Goal: Information Seeking & Learning: Learn about a topic

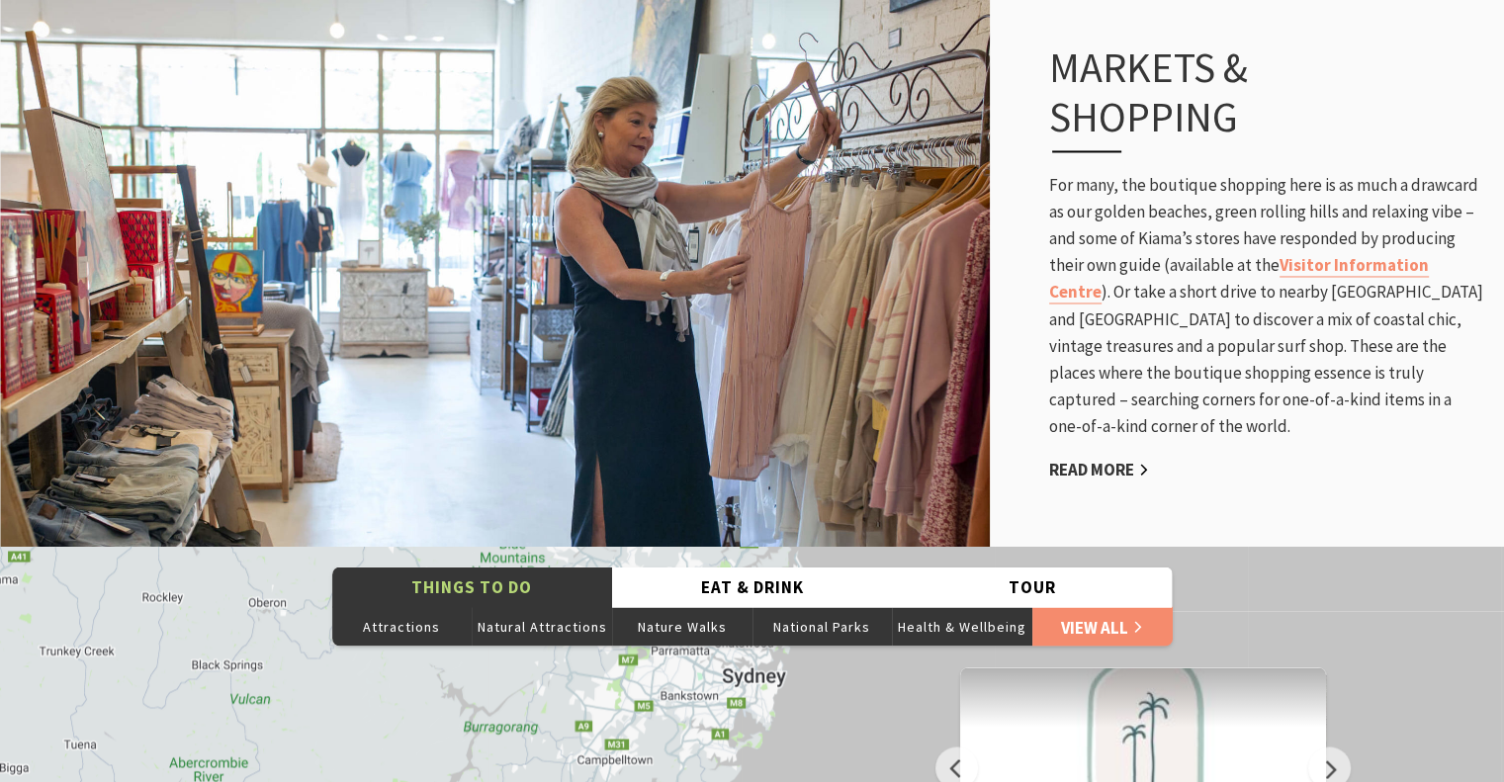
scroll to position [3263, 0]
click at [1120, 459] on link "Read More" at bounding box center [1099, 470] width 100 height 23
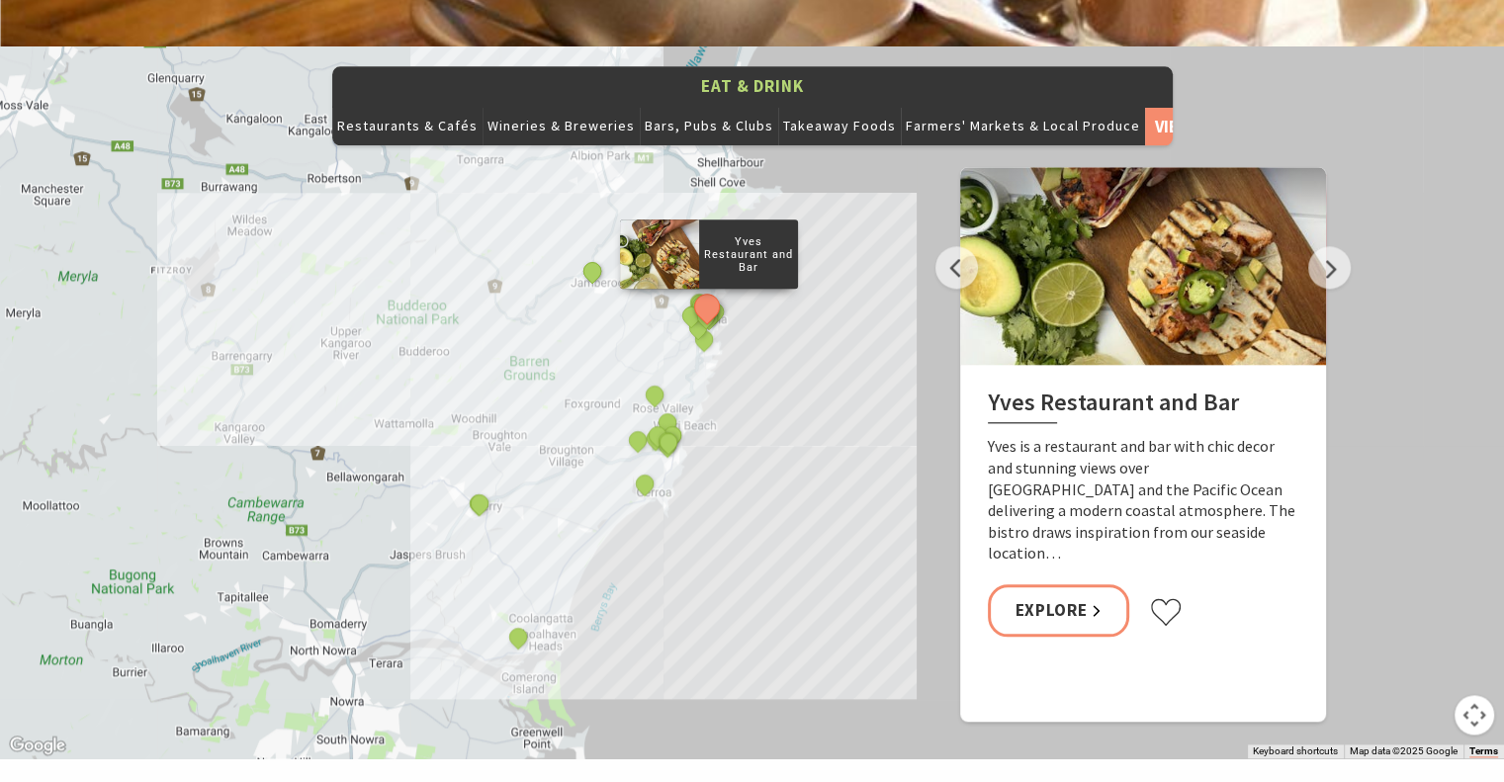
scroll to position [2096, 0]
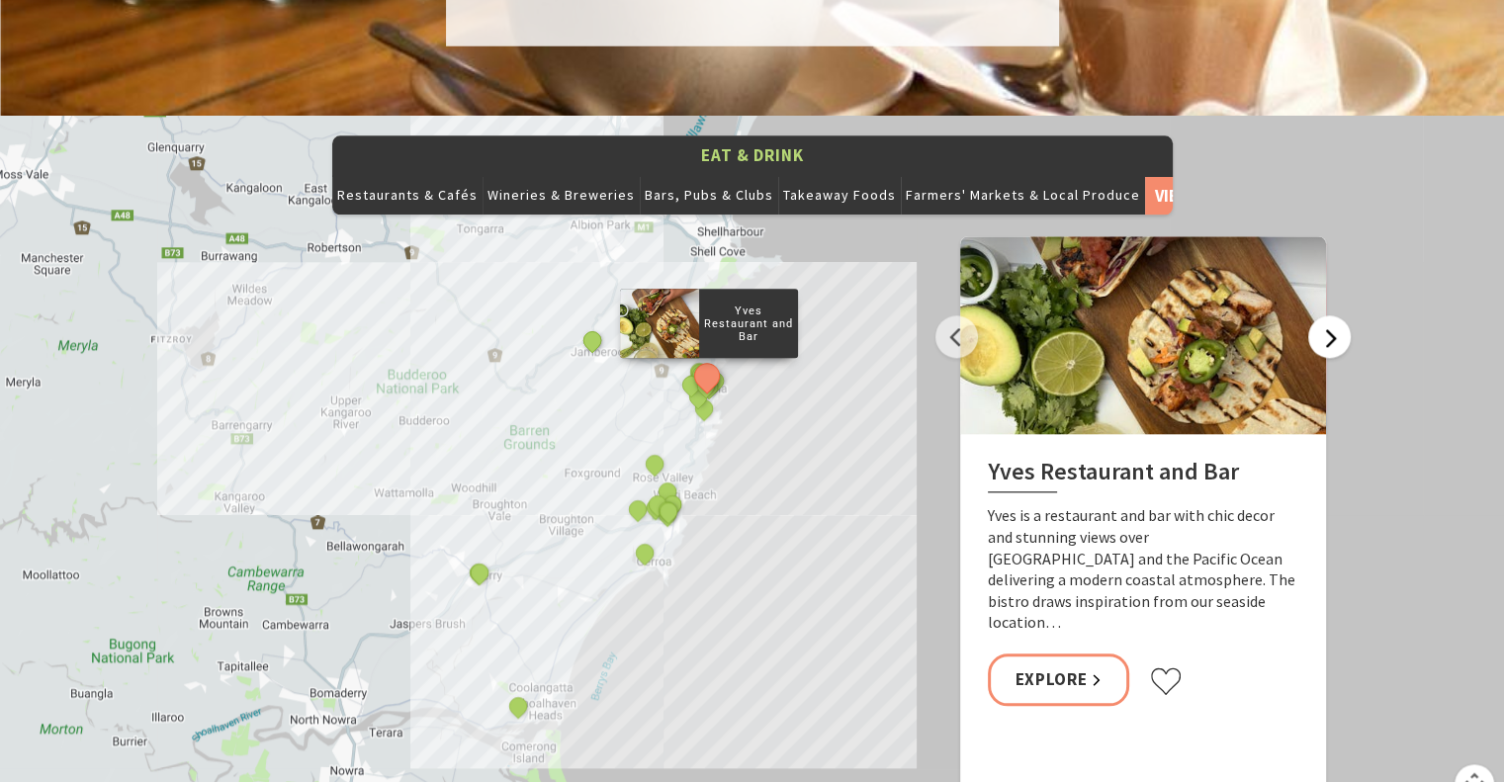
click at [1329, 315] on button "Next" at bounding box center [1329, 336] width 43 height 43
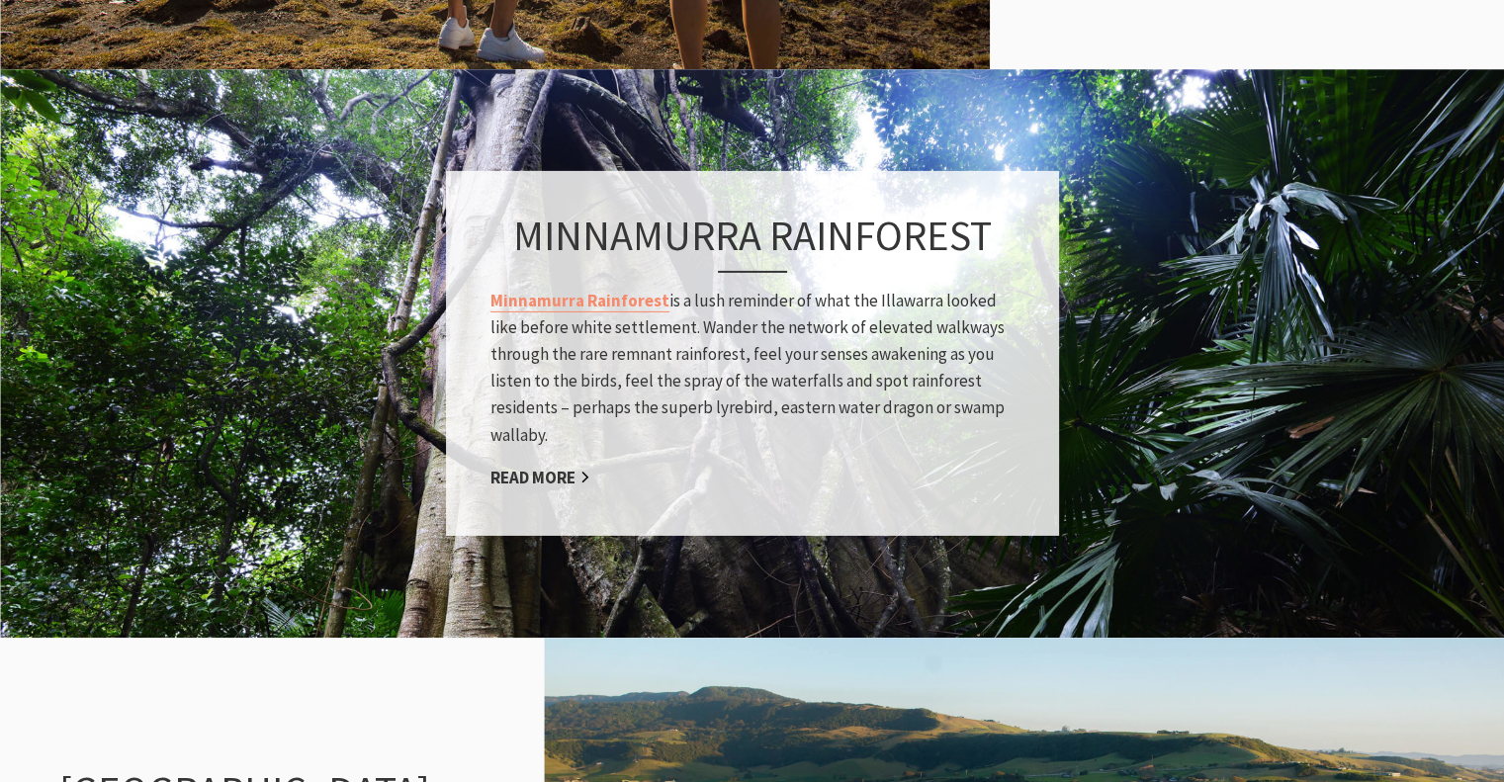
scroll to position [1573, 0]
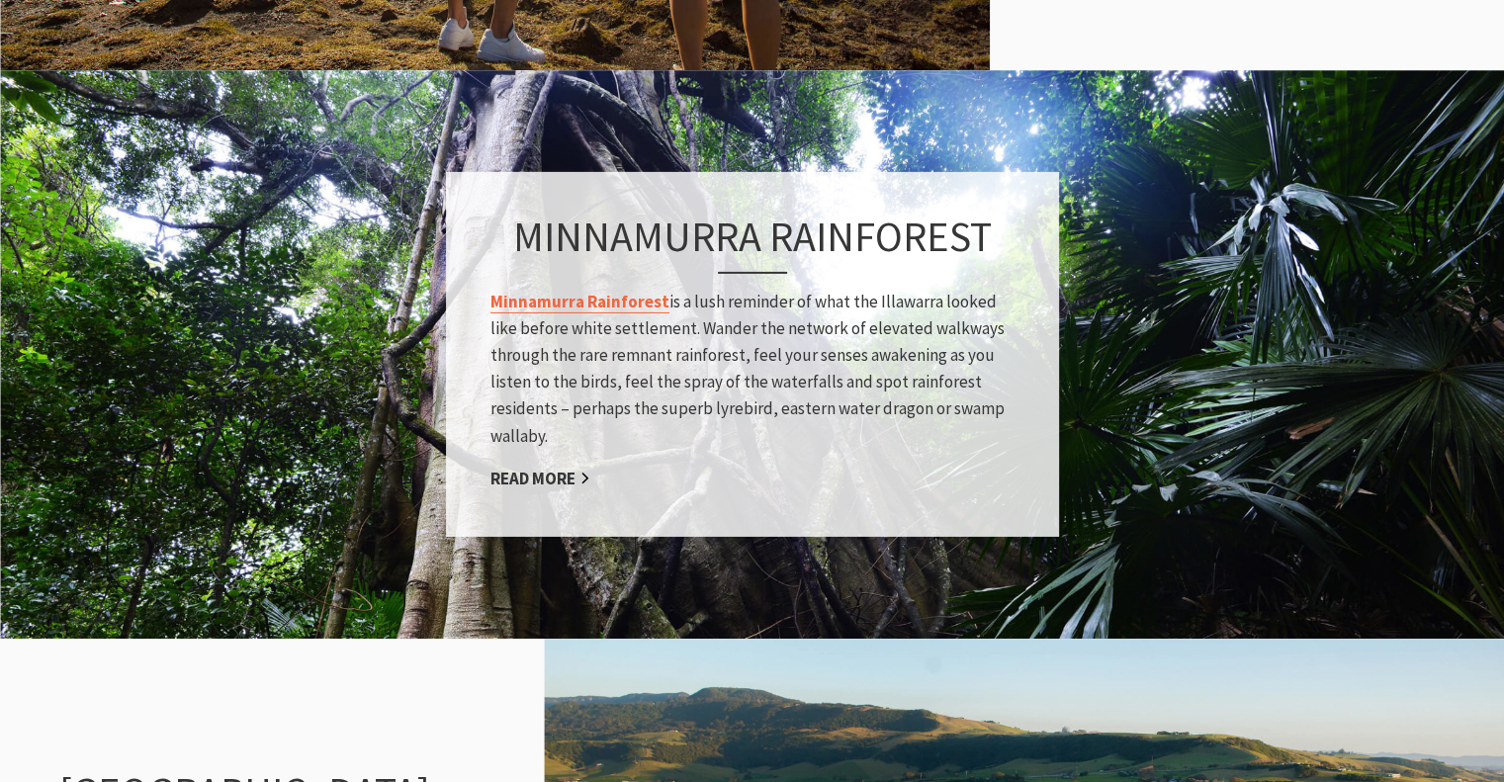
drag, startPoint x: 577, startPoint y: 313, endPoint x: 566, endPoint y: 296, distance: 21.4
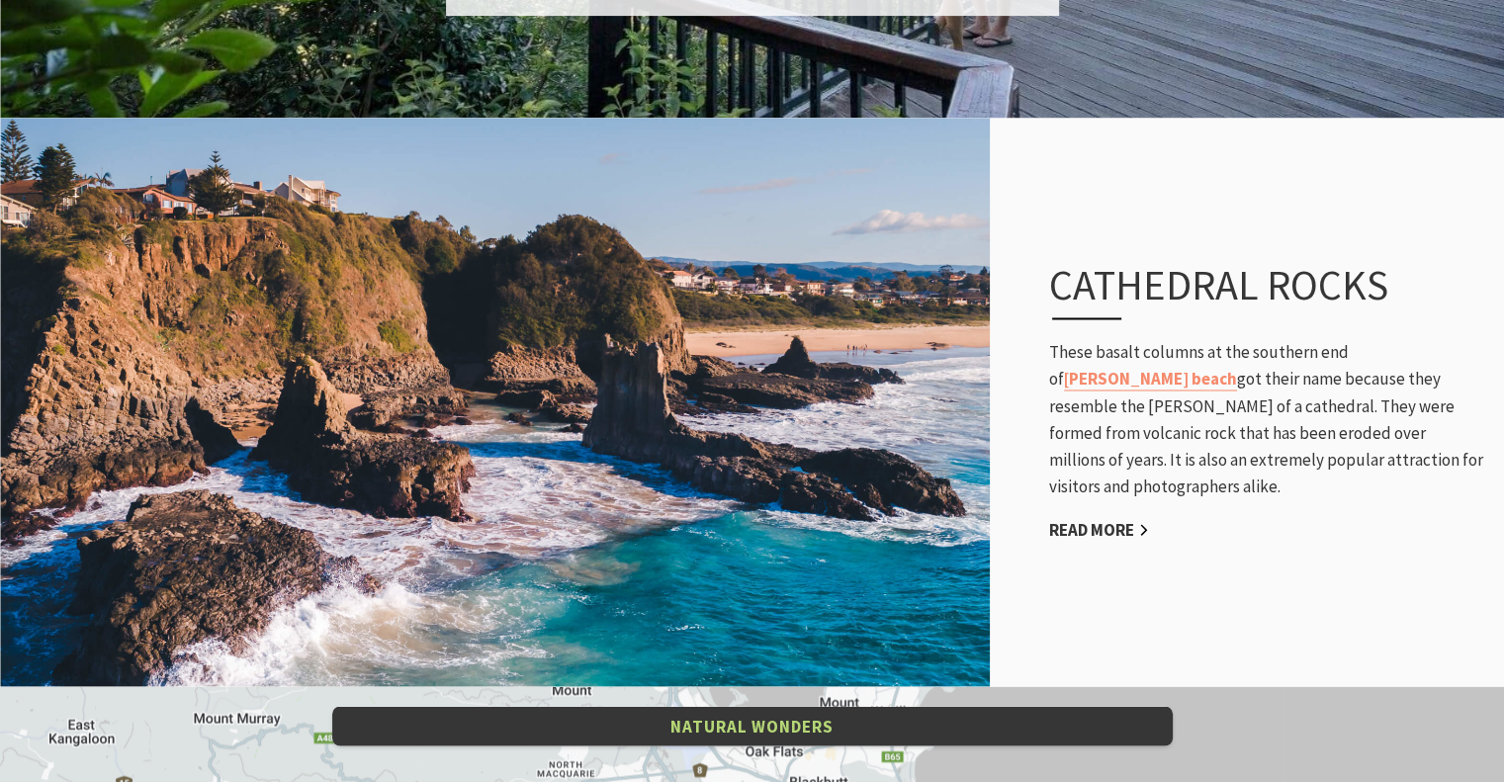
scroll to position [3164, 0]
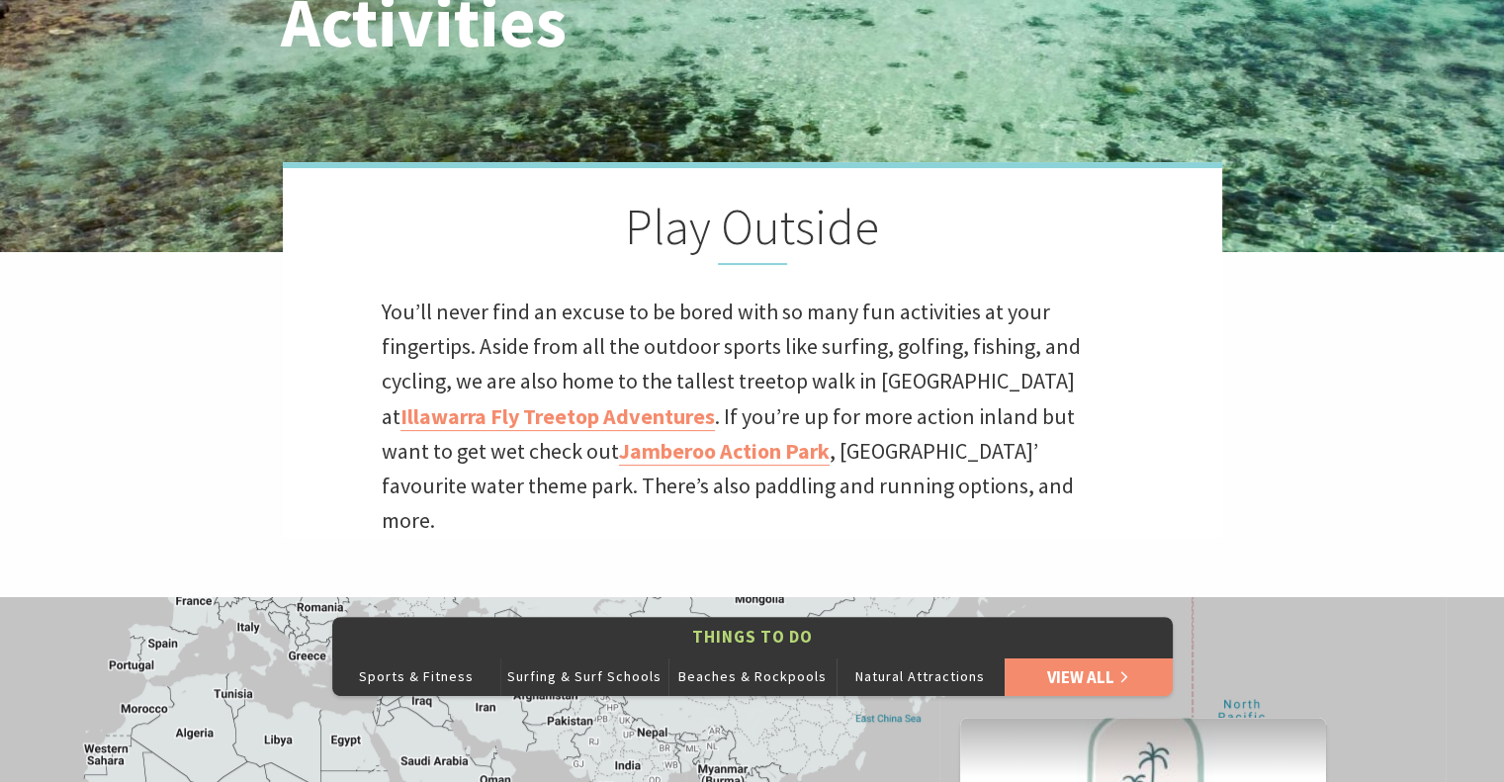
scroll to position [388, 0]
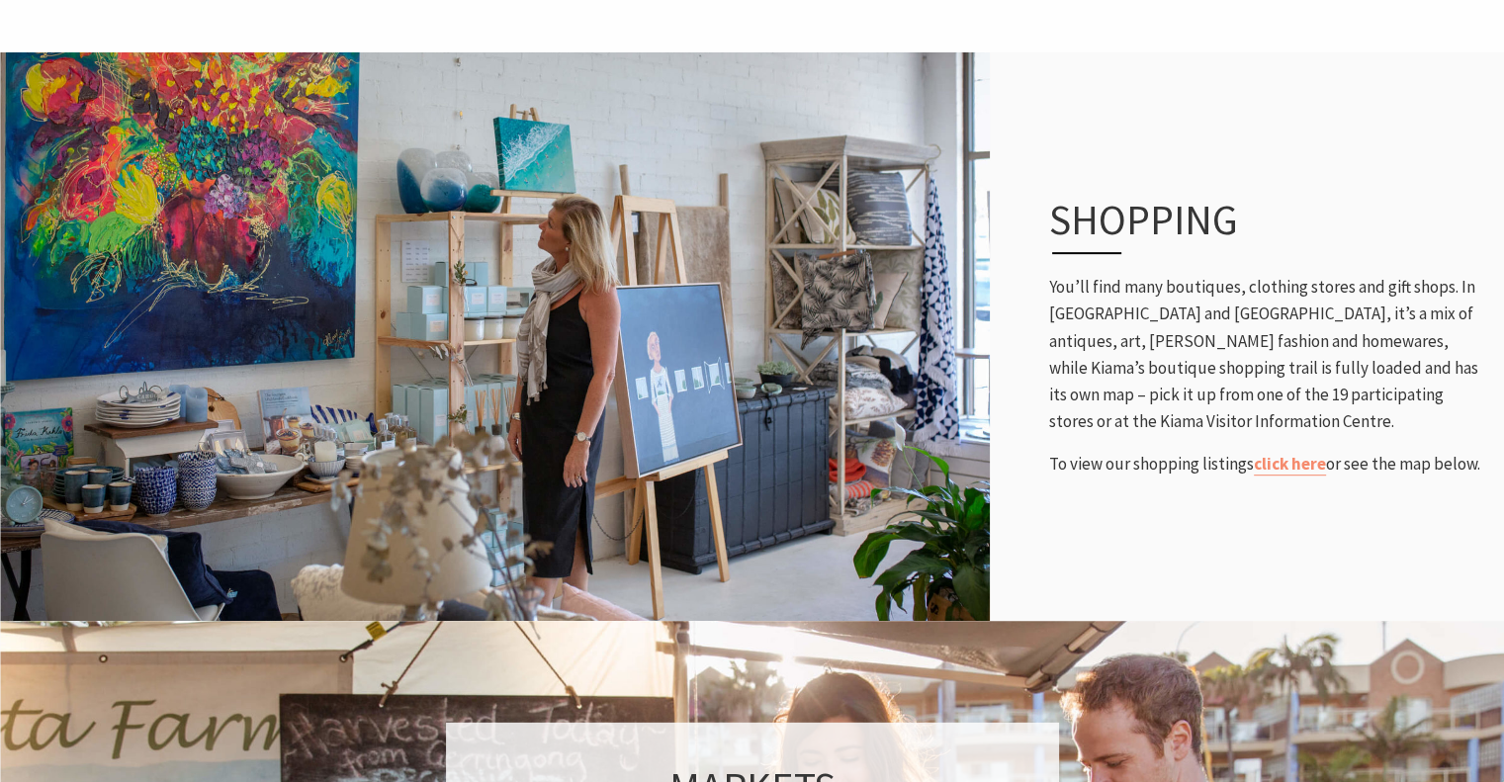
scroll to position [831, 0]
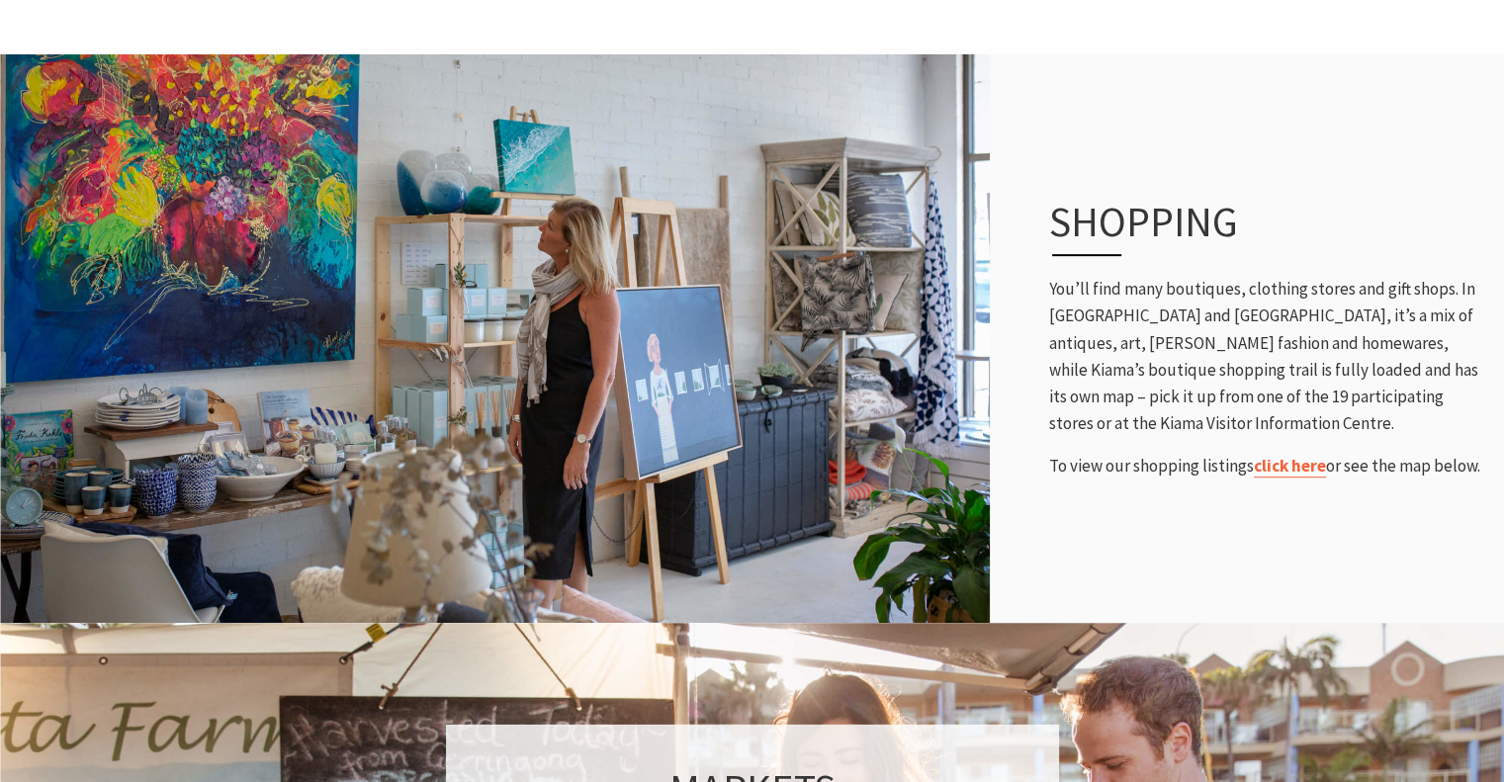
click at [1291, 466] on link "click here" at bounding box center [1290, 466] width 72 height 23
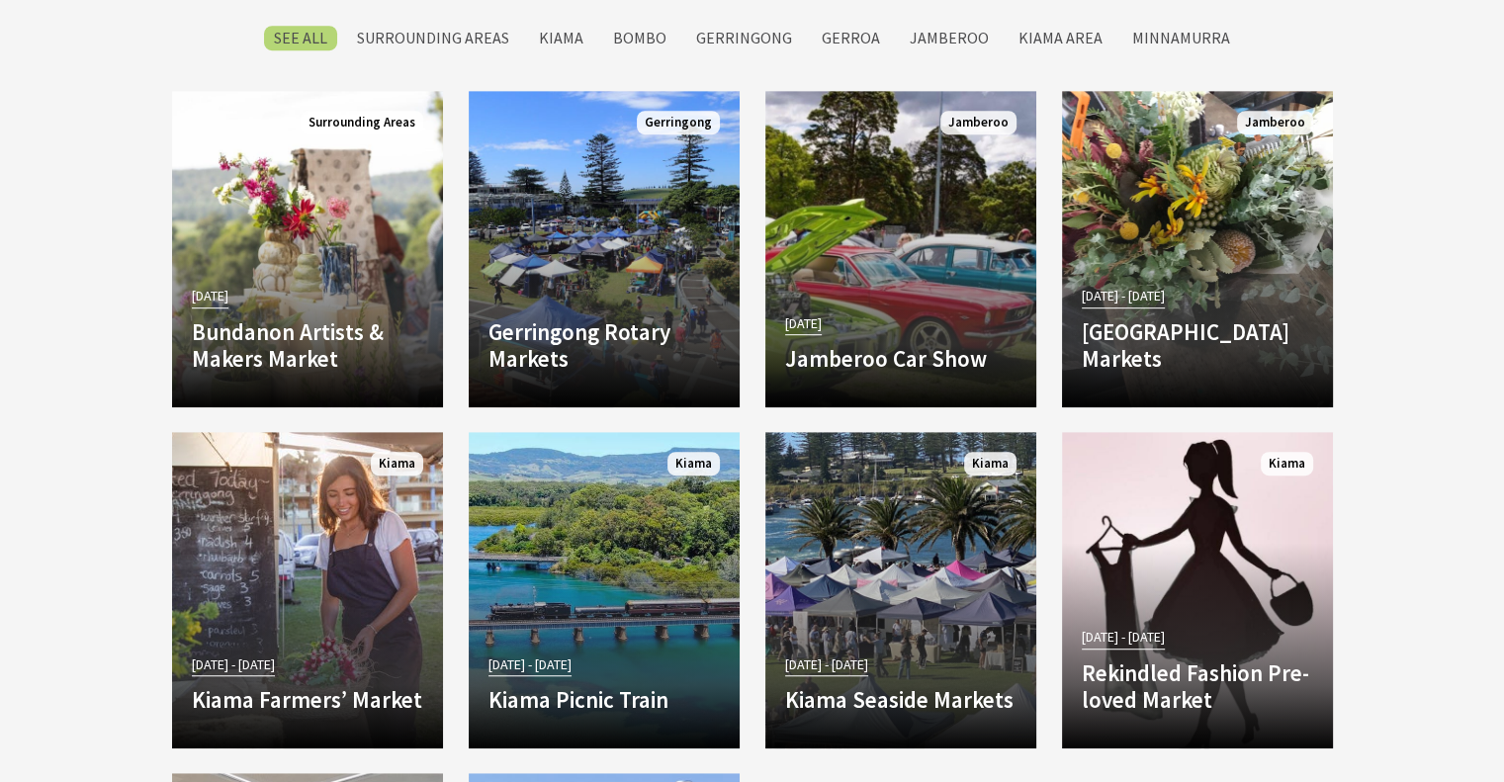
scroll to position [1087, 0]
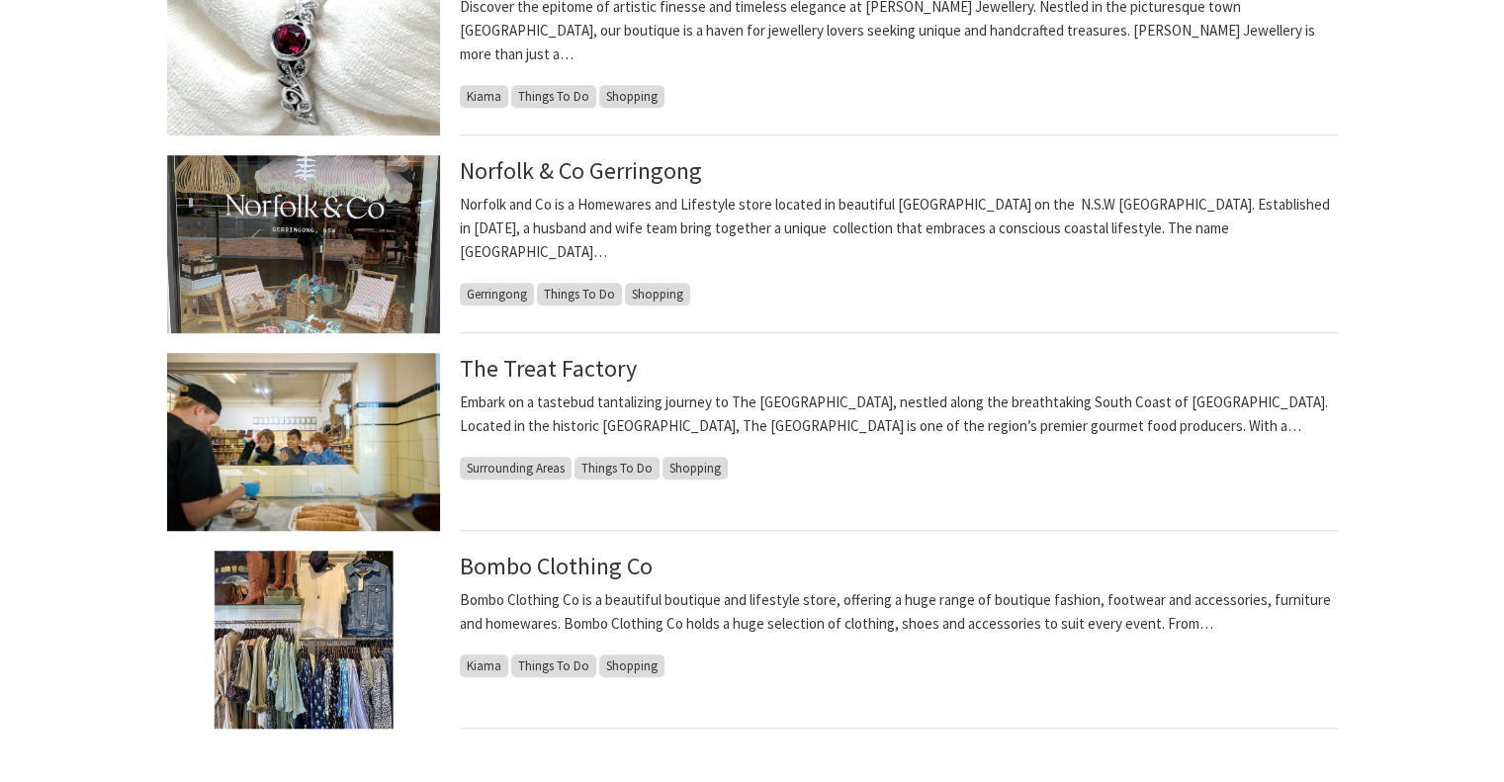
scroll to position [1436, 0]
drag, startPoint x: 550, startPoint y: 383, endPoint x: 526, endPoint y: 373, distance: 25.7
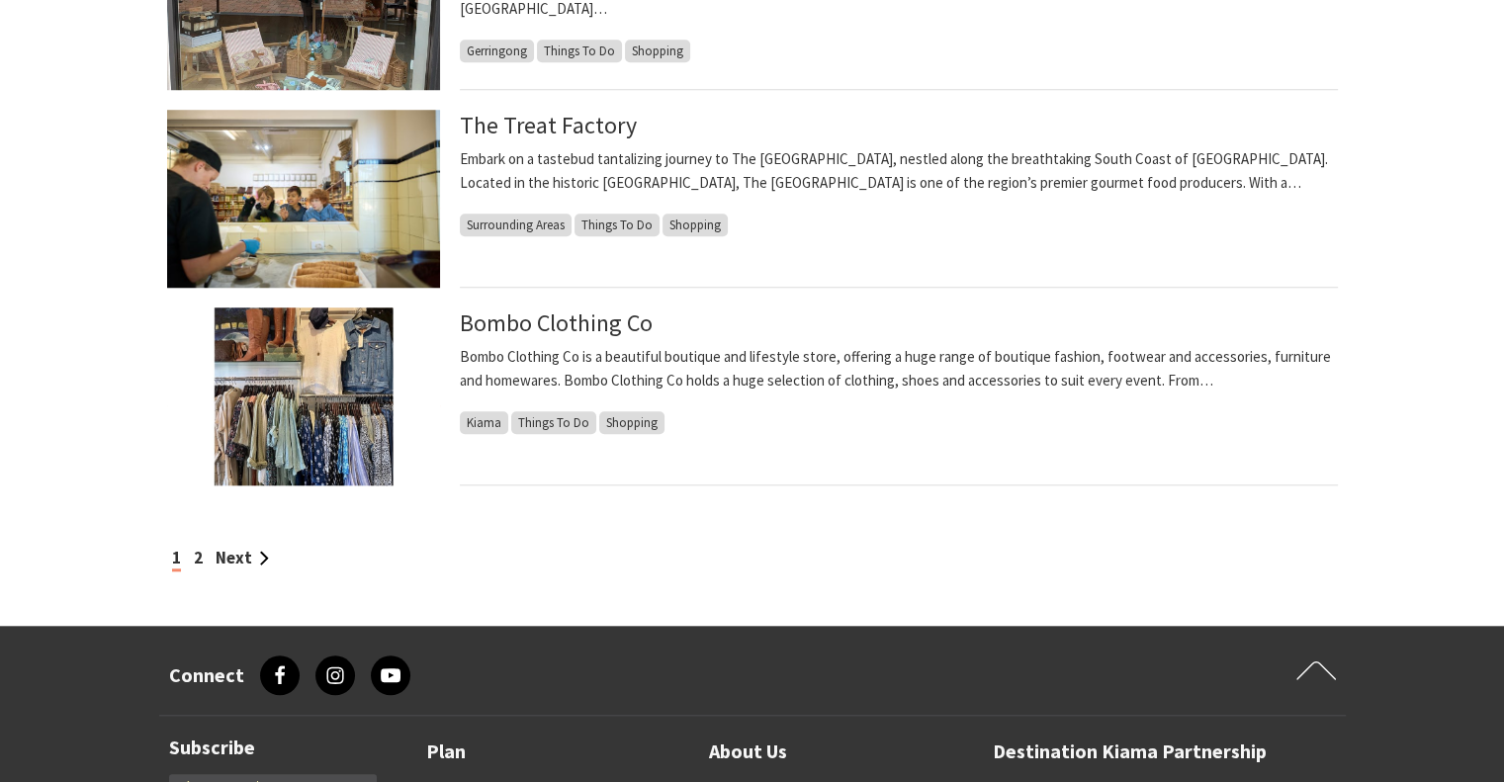
scroll to position [1764, 0]
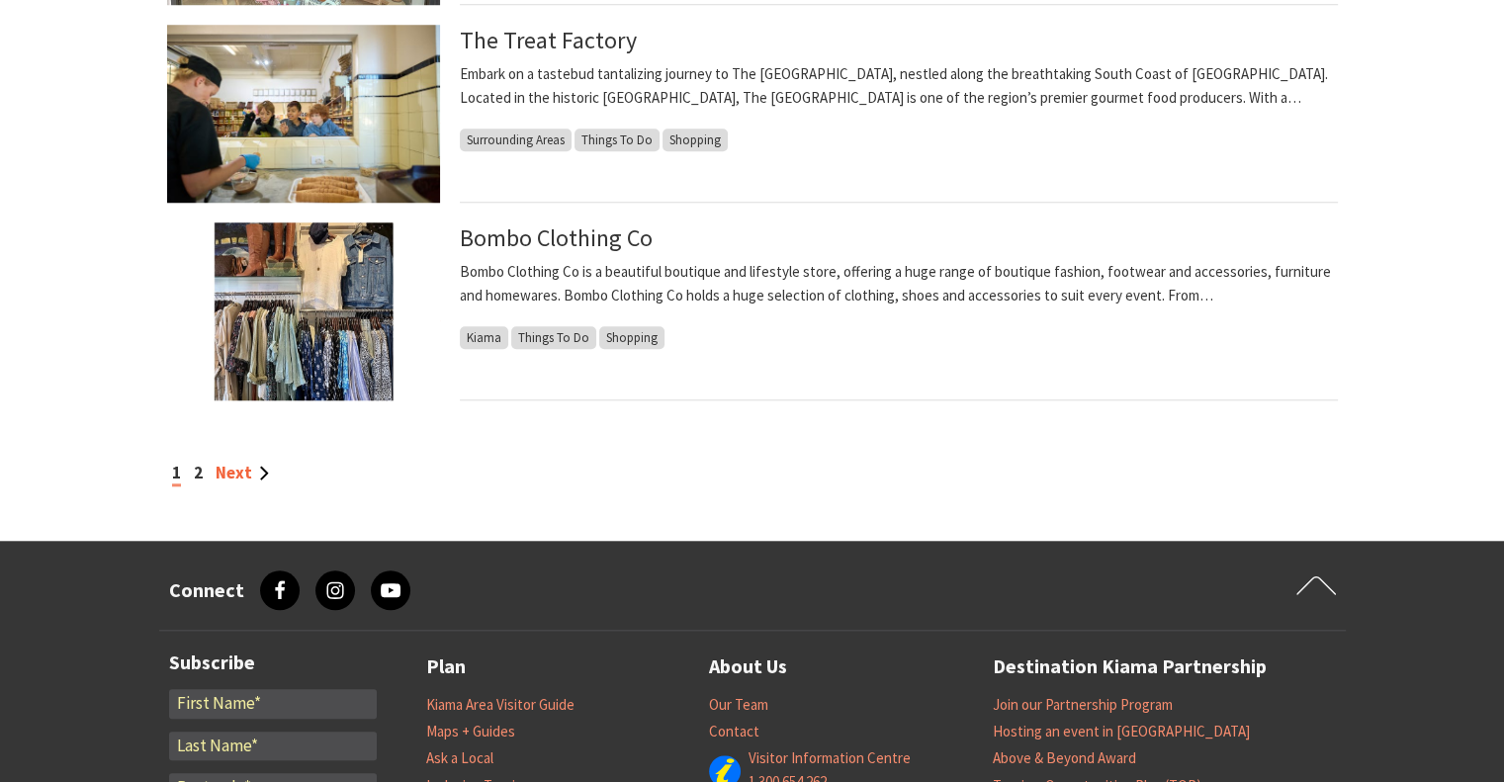
click at [223, 475] on link "Next" at bounding box center [242, 473] width 53 height 22
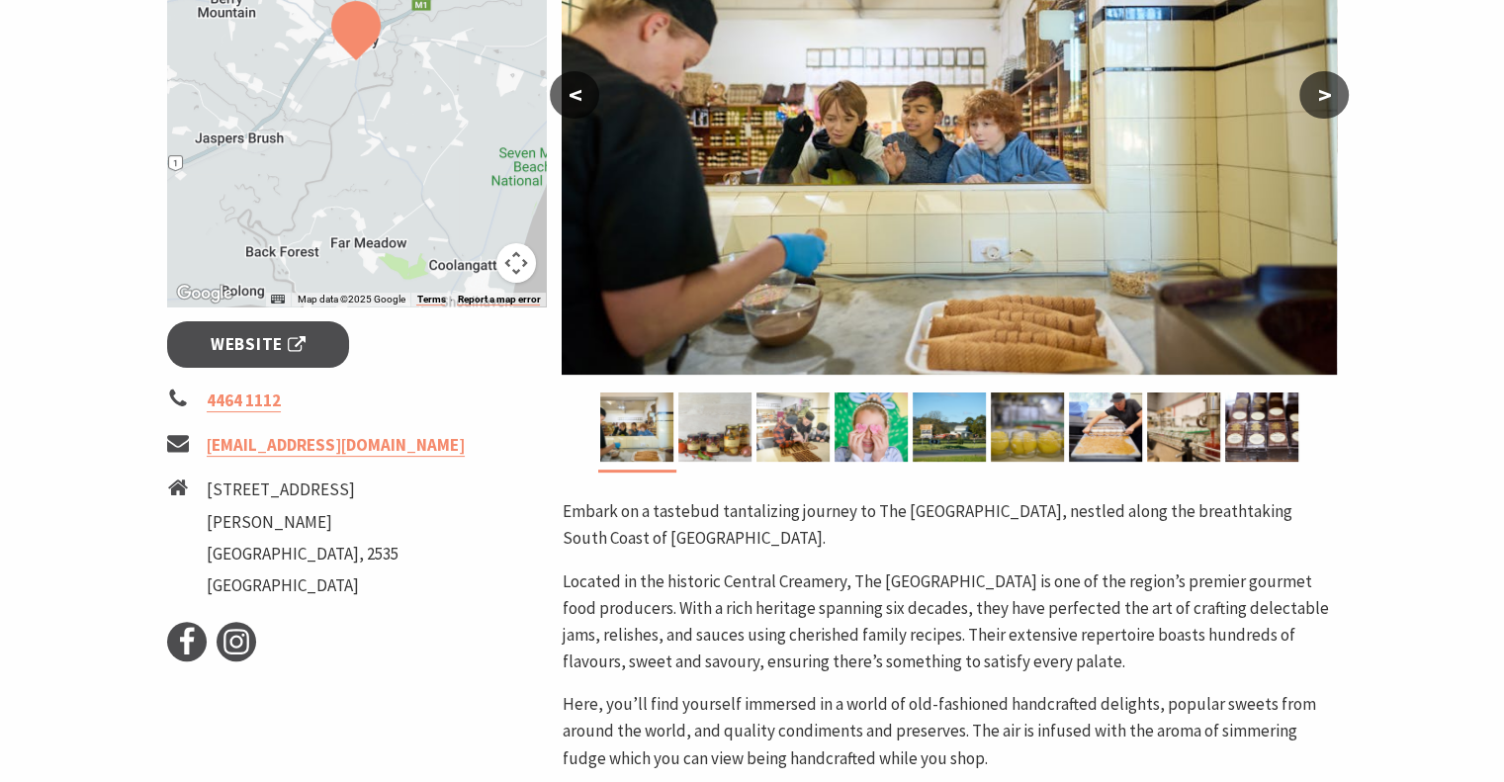
scroll to position [504, 0]
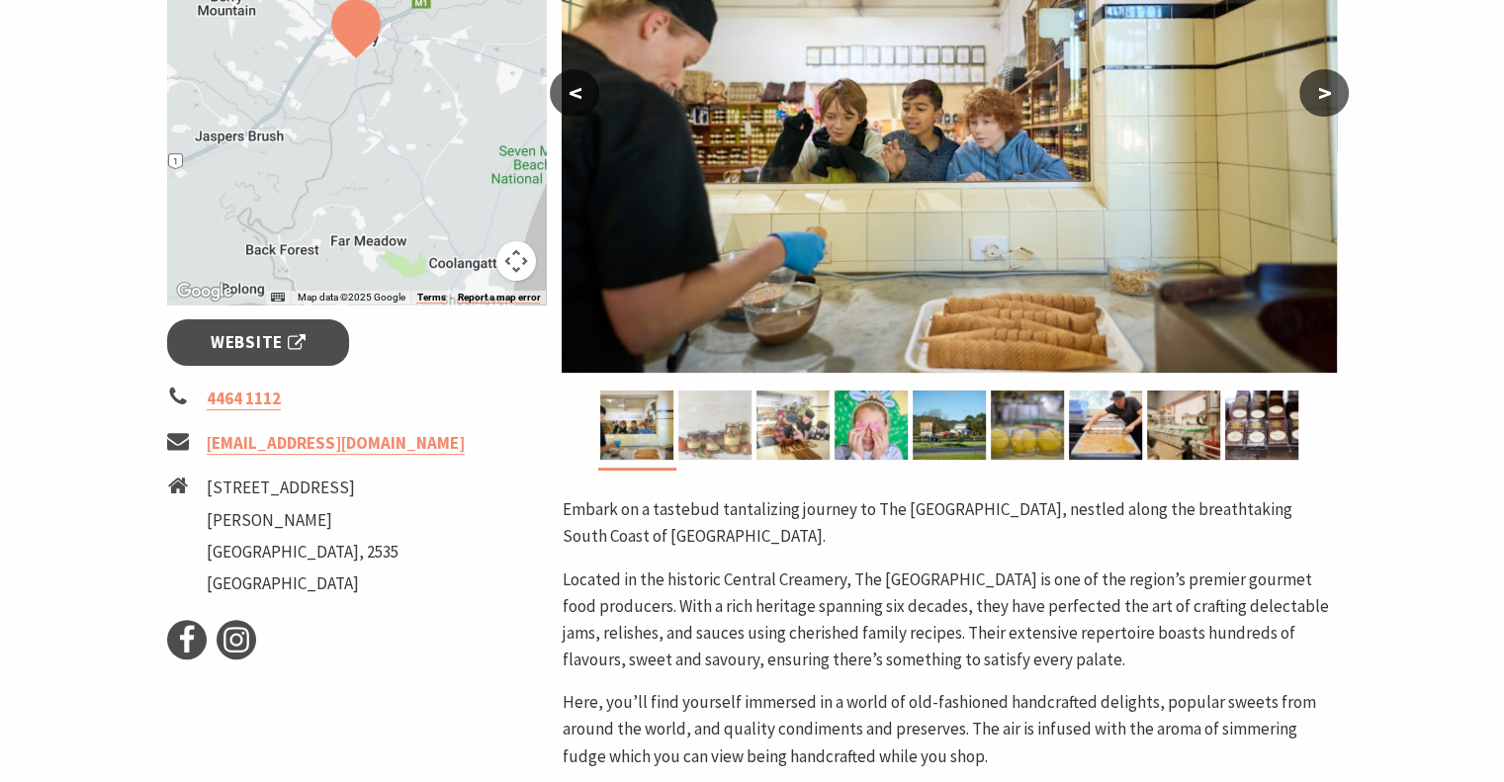
click at [732, 426] on img at bounding box center [714, 425] width 73 height 69
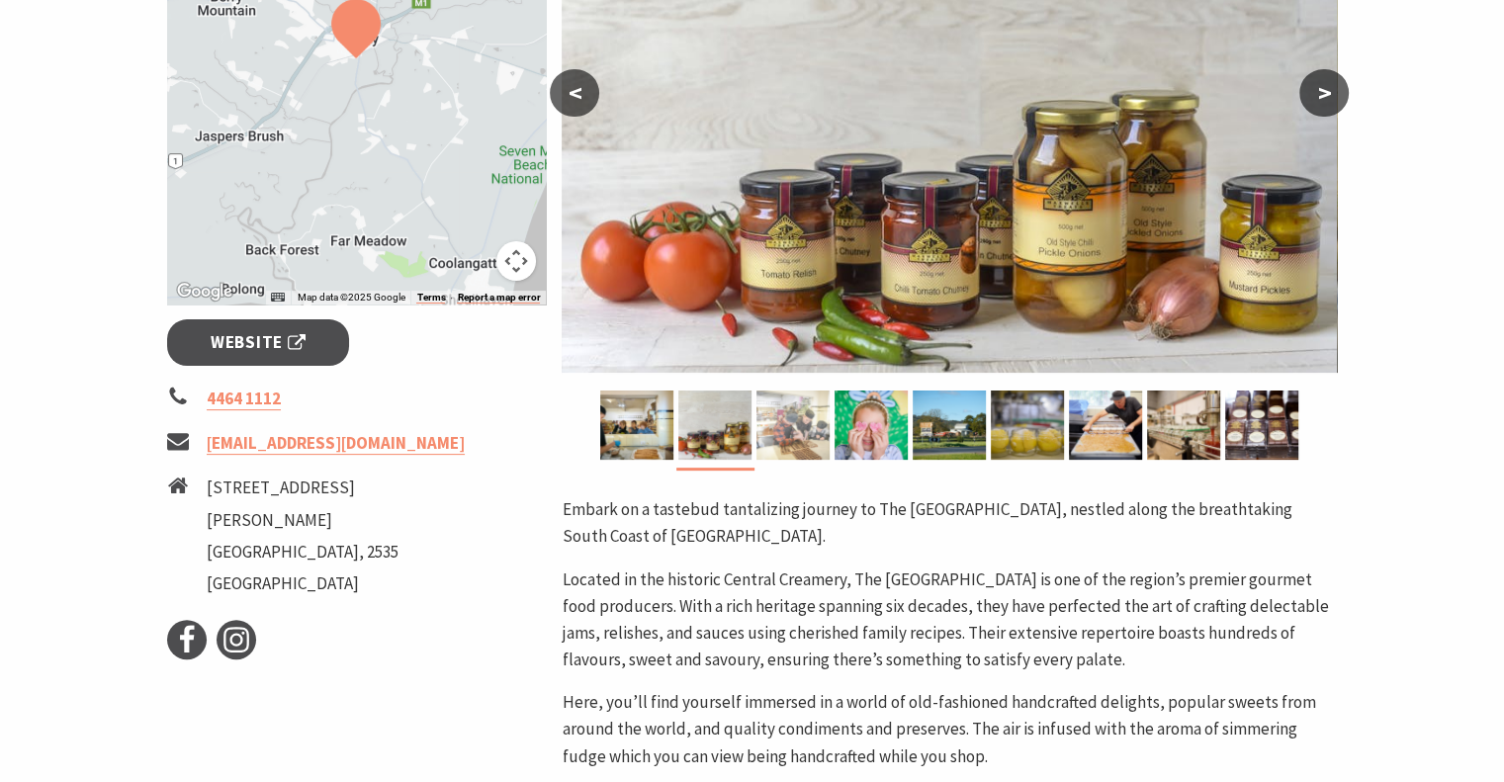
click at [773, 427] on img at bounding box center [792, 425] width 73 height 69
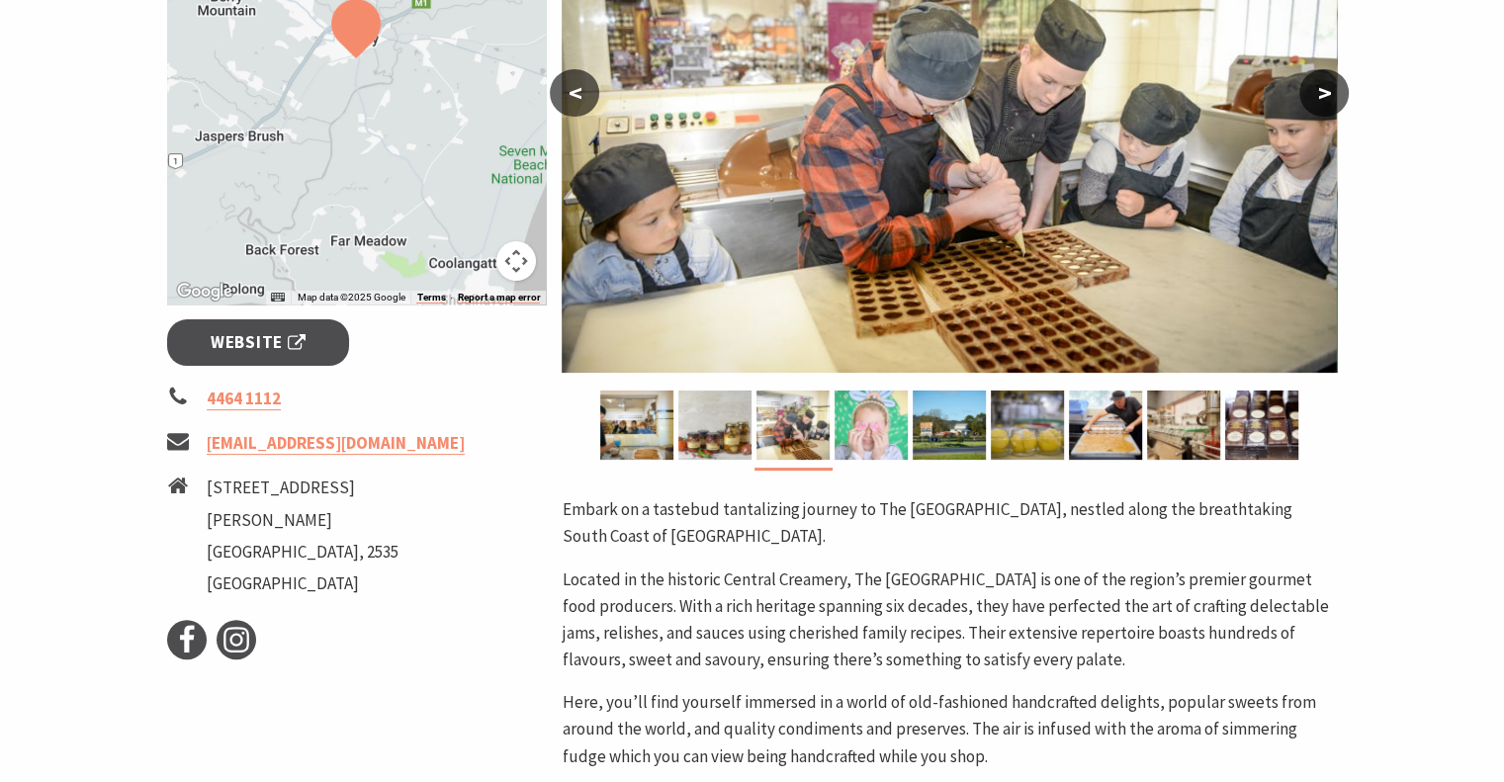
click at [861, 429] on img at bounding box center [870, 425] width 73 height 69
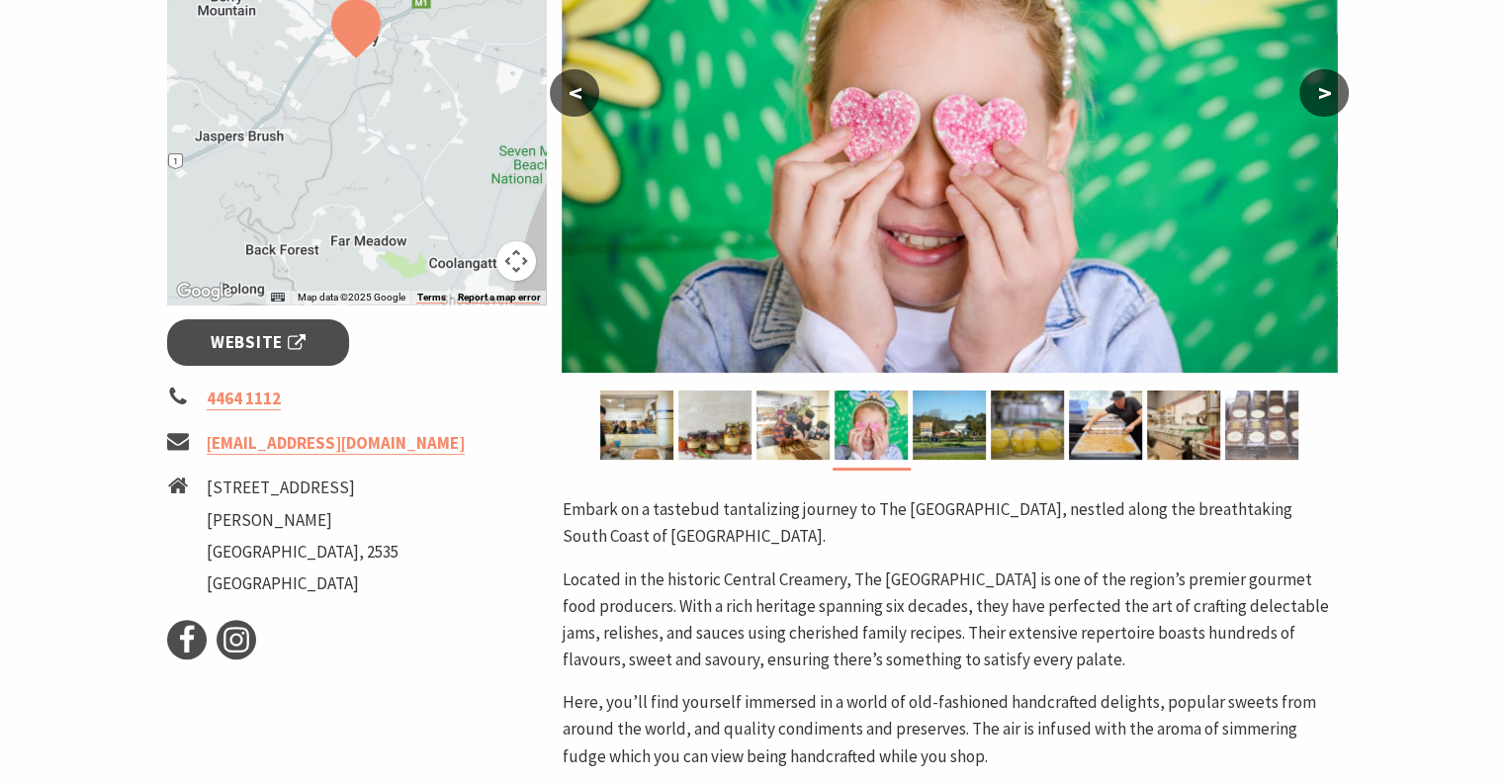
click at [1257, 415] on img at bounding box center [1261, 425] width 73 height 69
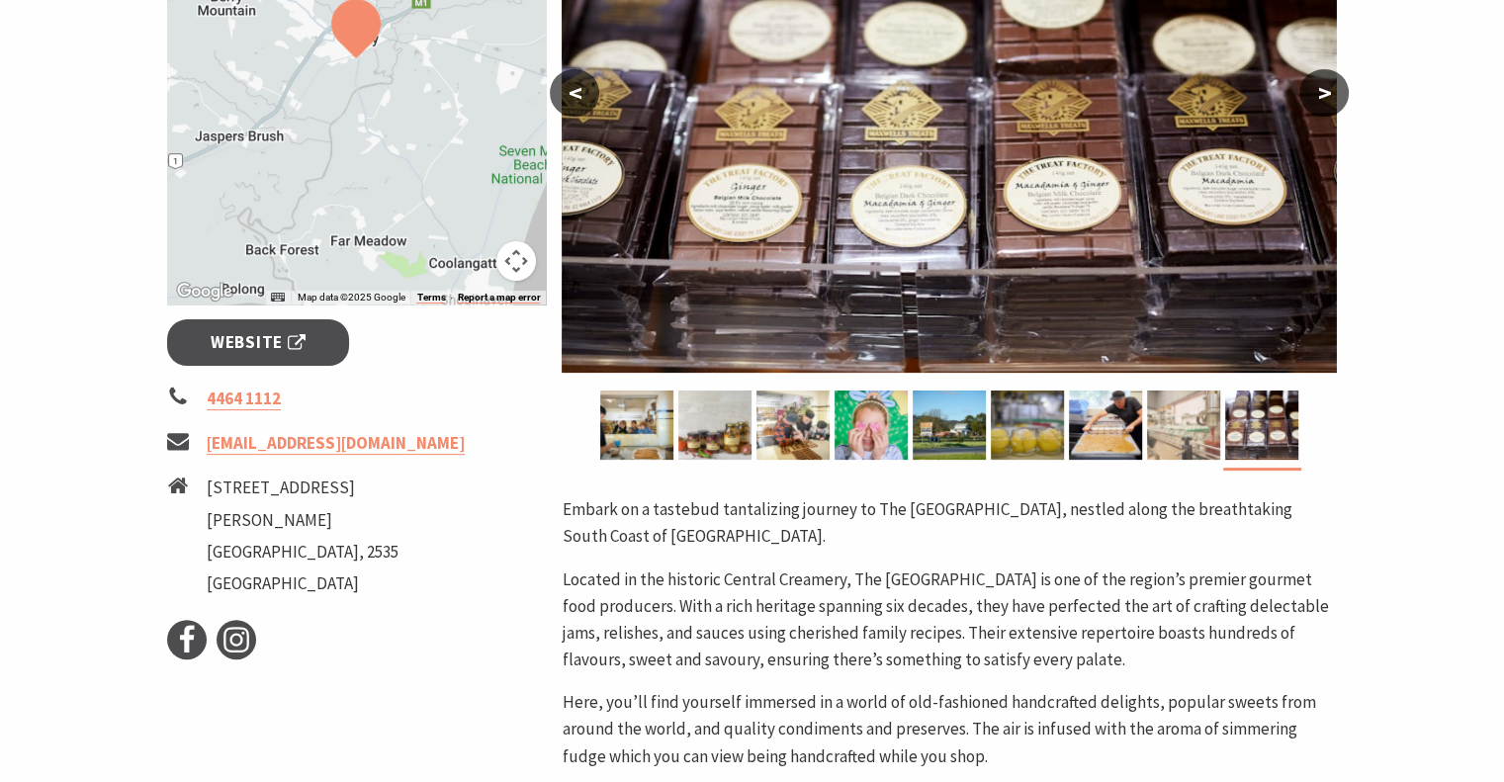
click at [1157, 427] on img at bounding box center [1183, 425] width 73 height 69
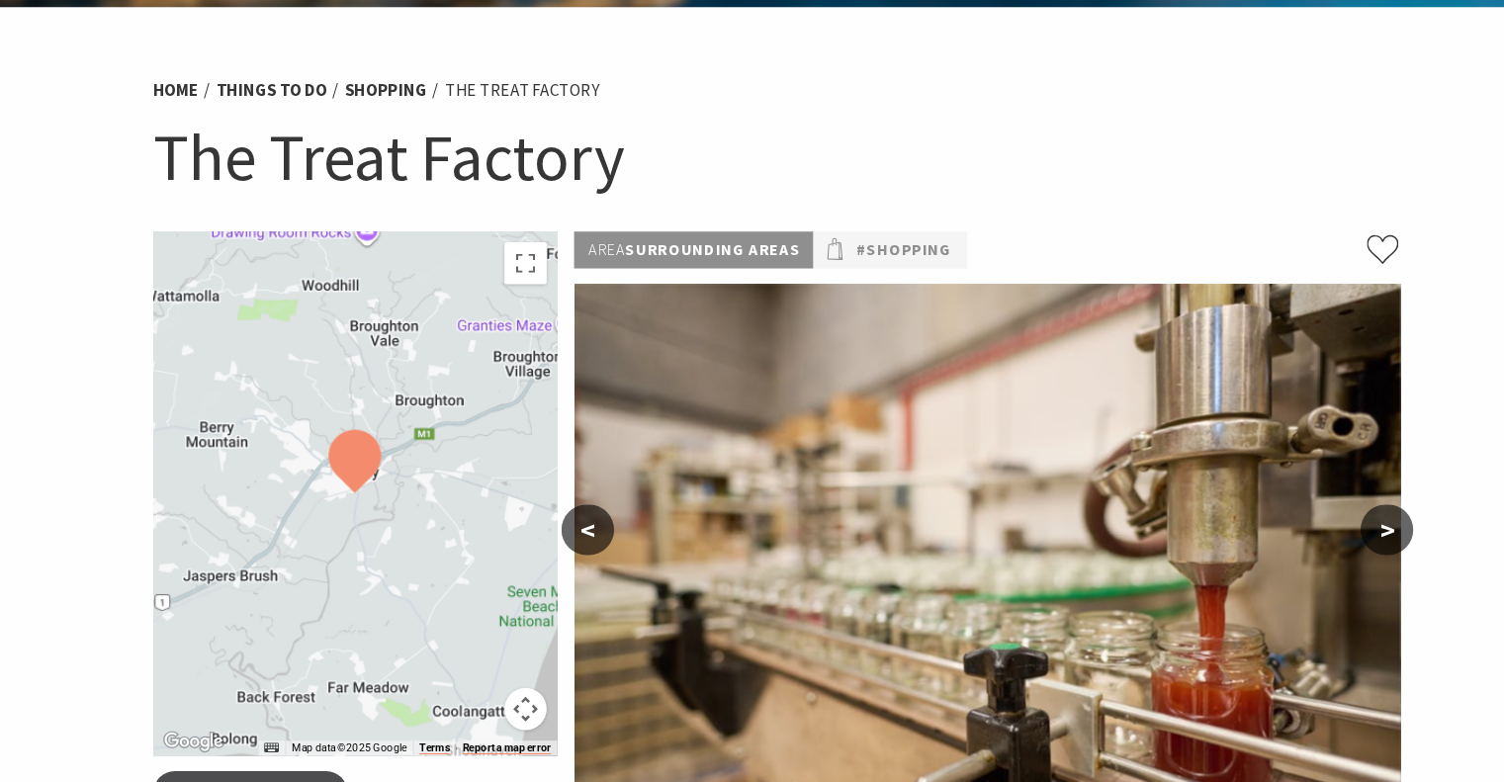
scroll to position [0, 0]
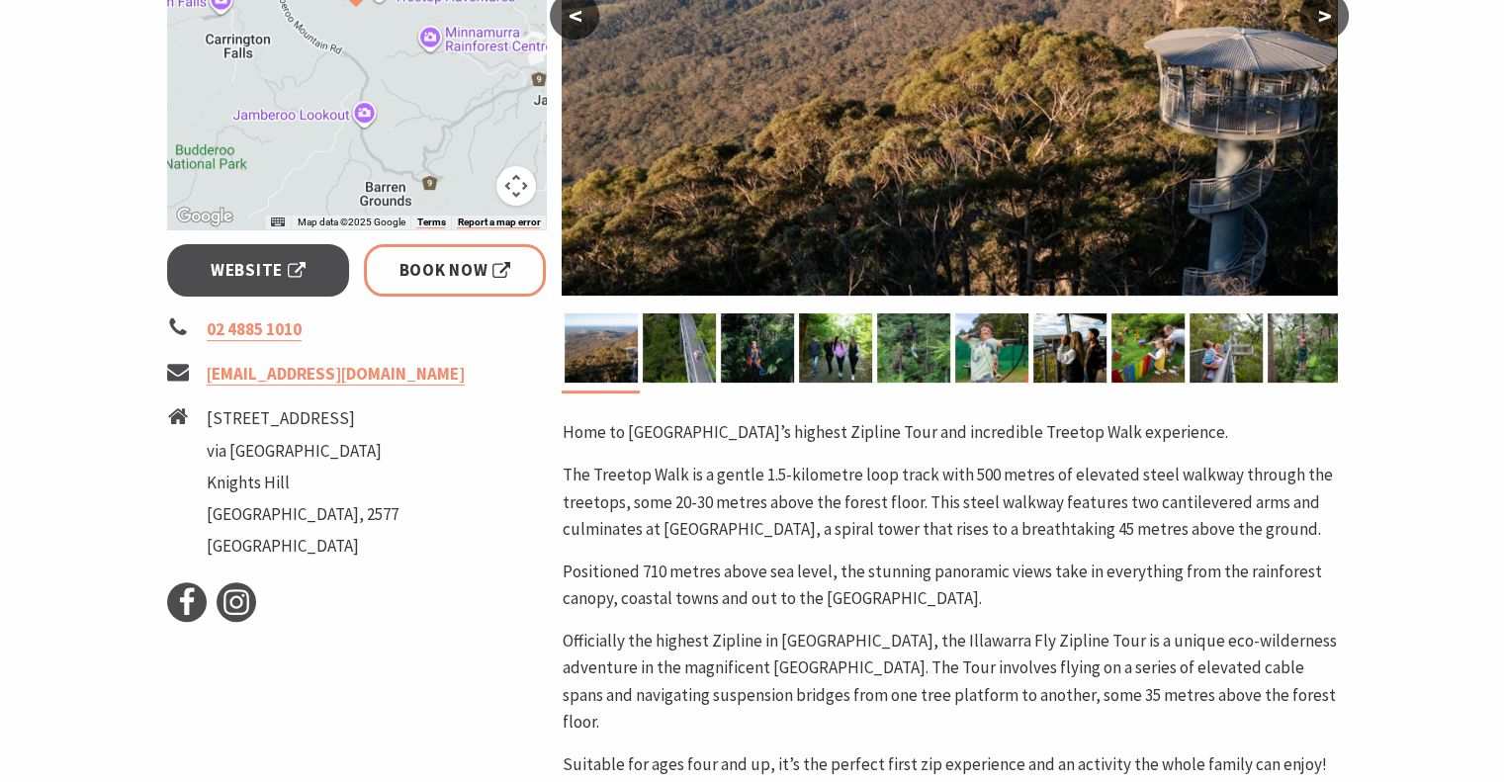
scroll to position [581, 0]
click at [293, 264] on span "Website" at bounding box center [258, 270] width 95 height 27
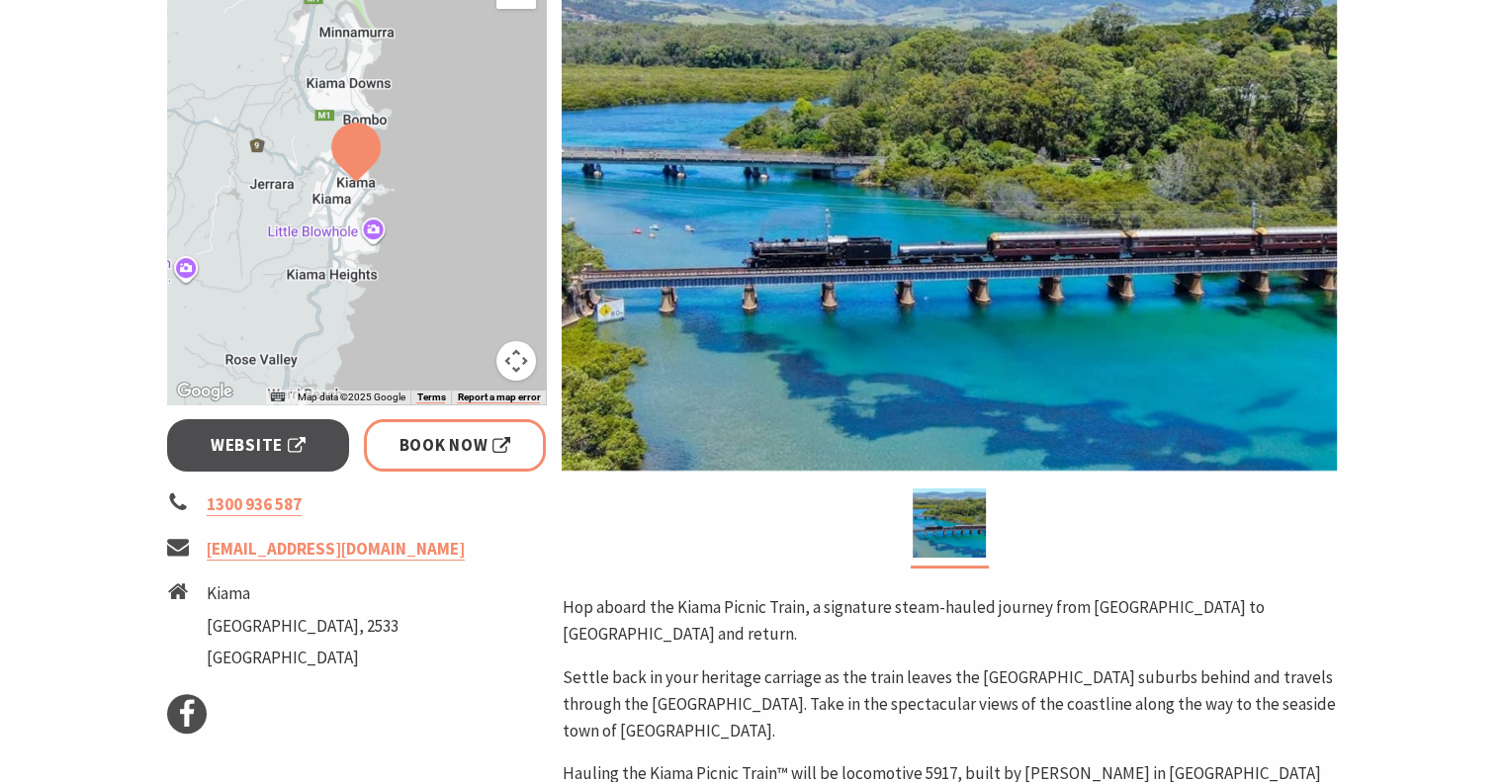
scroll to position [405, 0]
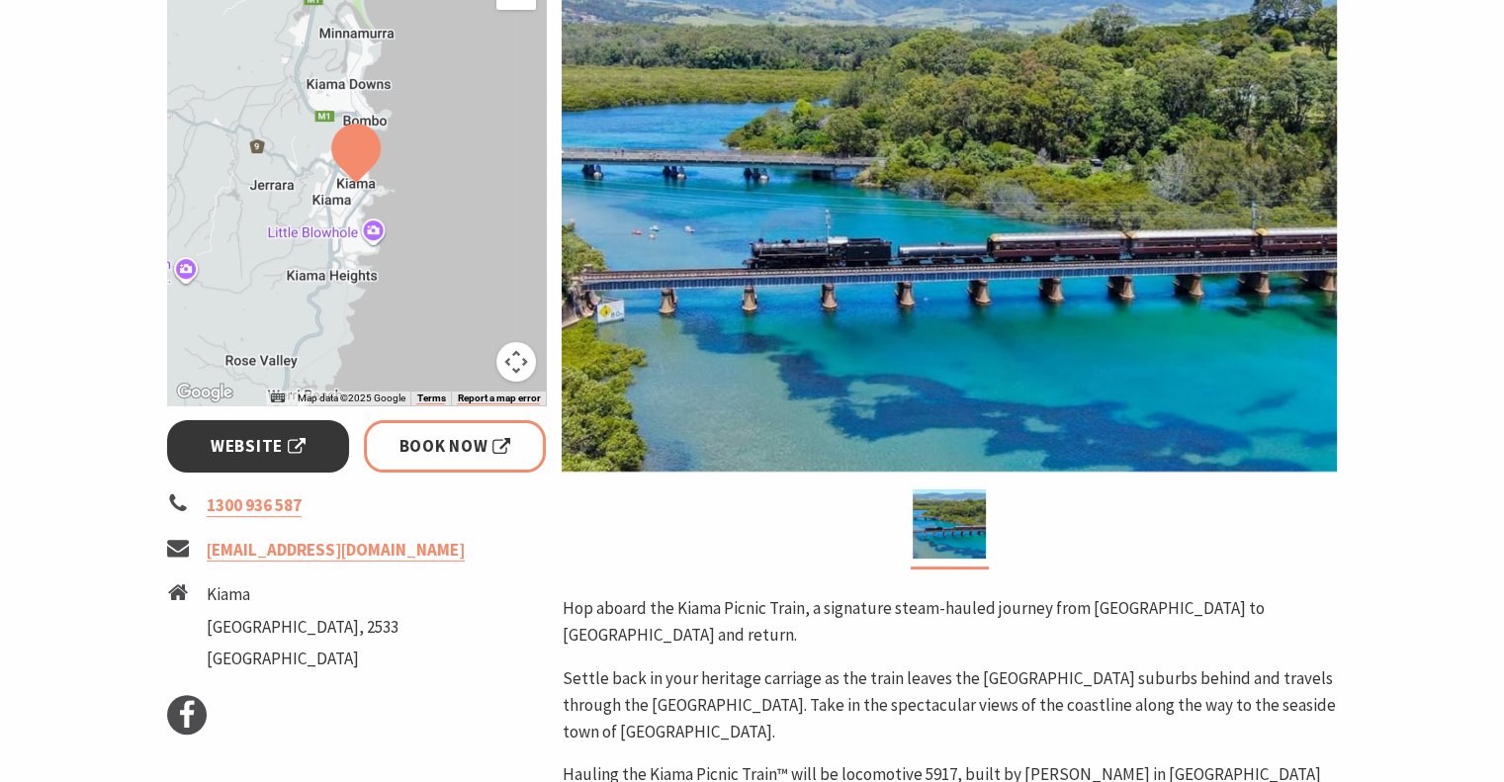
click at [307, 444] on link "Website" at bounding box center [258, 446] width 183 height 52
